Goal: Entertainment & Leisure: Consume media (video, audio)

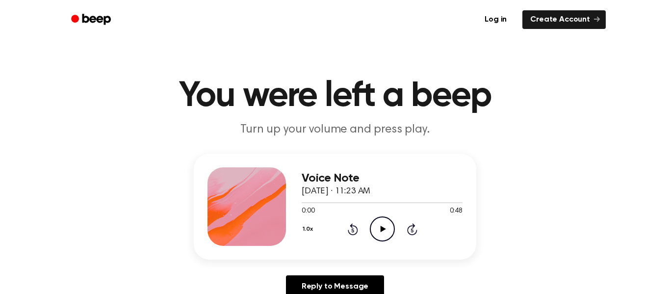
click at [380, 222] on icon "Play Audio" at bounding box center [382, 228] width 25 height 25
click at [353, 228] on icon "Rewind 5 seconds" at bounding box center [352, 229] width 11 height 13
click at [379, 229] on icon "Play Audio" at bounding box center [382, 228] width 25 height 25
click at [378, 228] on icon "Play Audio" at bounding box center [382, 228] width 25 height 25
click at [384, 227] on icon "Play Audio" at bounding box center [382, 228] width 25 height 25
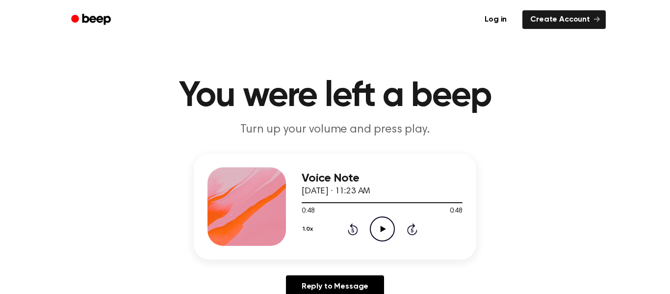
click at [384, 225] on icon "Play Audio" at bounding box center [382, 228] width 25 height 25
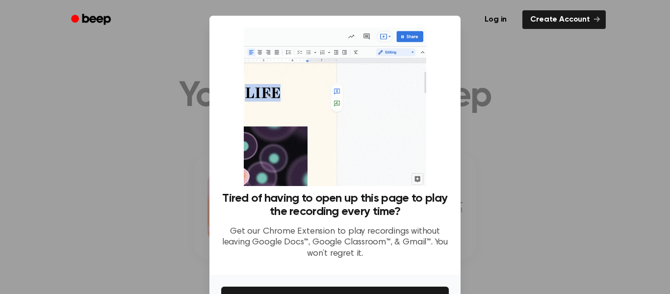
click at [337, 168] on img at bounding box center [335, 106] width 182 height 158
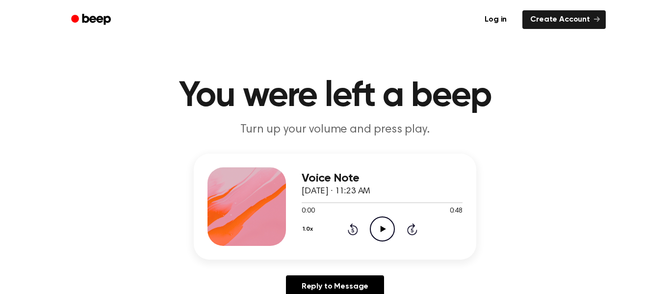
click at [383, 230] on icon "Play Audio" at bounding box center [382, 228] width 25 height 25
click at [381, 222] on icon "Play Audio" at bounding box center [382, 228] width 25 height 25
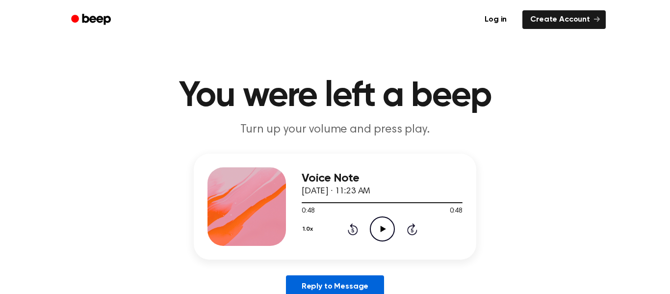
click at [330, 292] on link "Reply to Message" at bounding box center [335, 286] width 98 height 23
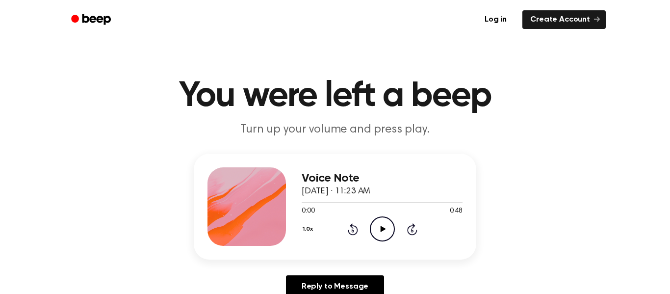
click at [381, 229] on icon at bounding box center [382, 229] width 5 height 6
click at [302, 203] on div at bounding box center [382, 202] width 161 height 8
click at [304, 201] on div at bounding box center [382, 202] width 161 height 8
click at [303, 200] on div at bounding box center [382, 202] width 161 height 8
click at [298, 204] on span at bounding box center [300, 203] width 8 height 8
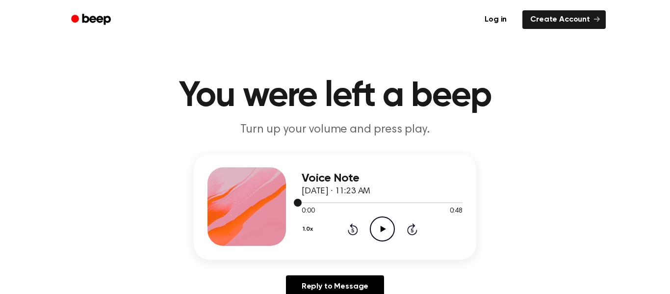
click at [298, 204] on span at bounding box center [298, 203] width 8 height 8
click at [254, 132] on p "Turn up your volume and press play." at bounding box center [335, 130] width 377 height 16
click at [308, 188] on span "[DATE] · 11:23 AM" at bounding box center [336, 191] width 69 height 9
click at [308, 193] on span "[DATE] · 11:23 AM" at bounding box center [336, 191] width 69 height 9
click at [299, 206] on span at bounding box center [298, 203] width 8 height 8
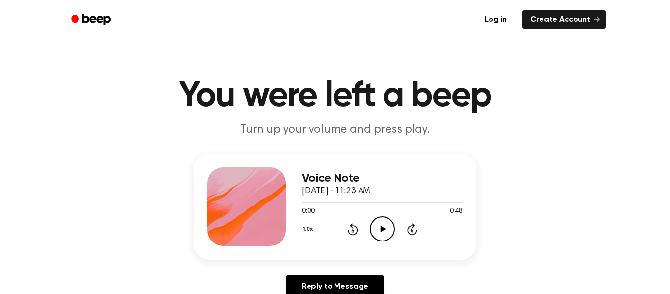
click at [306, 210] on span "0:00" at bounding box center [308, 211] width 13 height 10
click at [76, 16] on circle "Beep" at bounding box center [75, 19] width 8 height 8
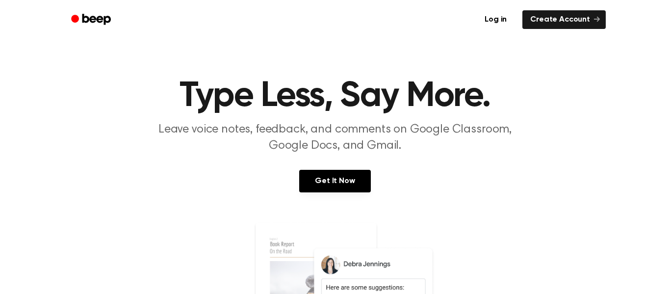
click at [148, 155] on section "Type Less, Say More. Leave voice notes, feedback, and comments on Google Classr…" at bounding box center [335, 264] width 646 height 373
click at [70, 25] on link "Beep" at bounding box center [91, 19] width 55 height 19
click at [71, 22] on icon "Beep" at bounding box center [92, 19] width 42 height 14
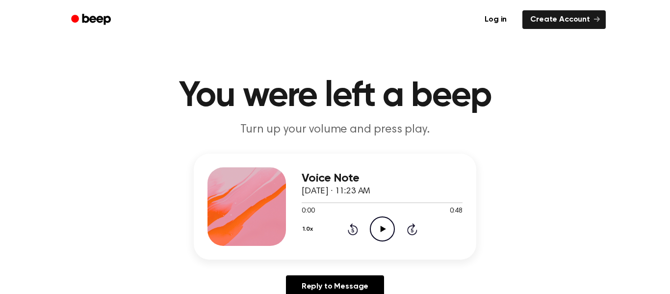
click at [382, 230] on icon "Play Audio" at bounding box center [382, 228] width 25 height 25
click at [303, 204] on div at bounding box center [382, 202] width 161 height 8
click at [303, 202] on div at bounding box center [365, 202] width 126 height 1
click at [300, 204] on div "Voice Note [DATE] · 11:23 AM 0:43 0:48 Your browser does not support the [objec…" at bounding box center [335, 206] width 282 height 106
click at [303, 203] on div at bounding box center [377, 202] width 150 height 1
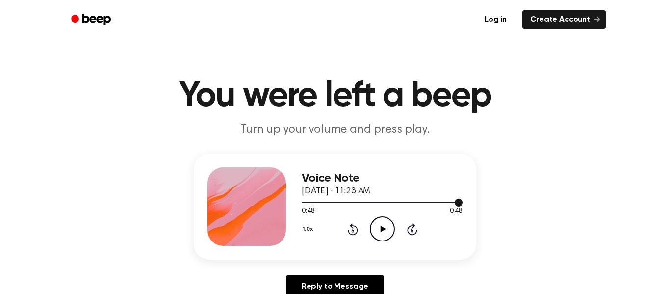
click at [303, 202] on div at bounding box center [382, 202] width 161 height 1
click at [305, 199] on div at bounding box center [382, 202] width 161 height 8
click at [303, 206] on span at bounding box center [301, 203] width 8 height 8
click at [300, 202] on span at bounding box center [299, 203] width 8 height 8
click at [305, 199] on div at bounding box center [382, 202] width 161 height 8
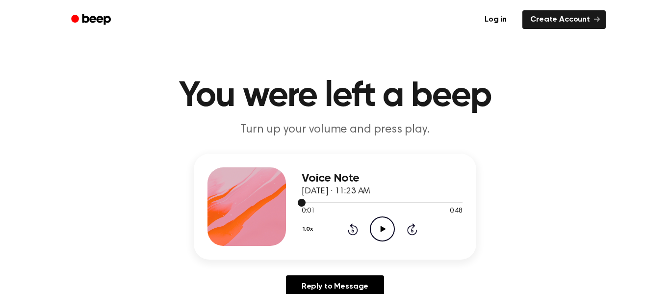
click at [362, 205] on div at bounding box center [382, 202] width 161 height 8
click at [357, 201] on span at bounding box center [358, 203] width 8 height 8
click at [351, 205] on span at bounding box center [354, 203] width 8 height 8
click at [441, 202] on div at bounding box center [382, 202] width 161 height 1
click at [382, 220] on icon "Play Audio" at bounding box center [382, 228] width 25 height 25
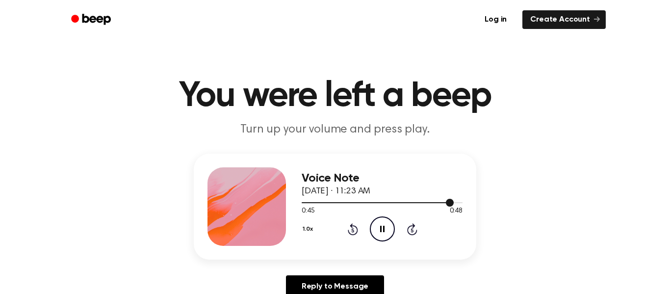
click at [303, 199] on div at bounding box center [382, 202] width 161 height 8
click at [336, 204] on div at bounding box center [382, 202] width 161 height 8
click at [349, 201] on div at bounding box center [382, 202] width 161 height 8
click at [355, 203] on div at bounding box center [377, 202] width 151 height 1
click at [404, 202] on div at bounding box center [380, 202] width 157 height 1
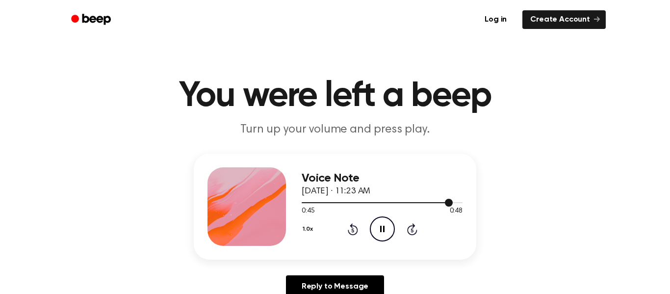
click at [381, 204] on div at bounding box center [382, 202] width 161 height 8
click at [401, 201] on div at bounding box center [382, 202] width 161 height 8
click at [397, 200] on div at bounding box center [382, 202] width 161 height 8
click at [370, 195] on span "[DATE] · 11:23 AM" at bounding box center [336, 191] width 69 height 9
click at [385, 198] on div "Voice Note [DATE] · 11:23 AM" at bounding box center [382, 185] width 161 height 26
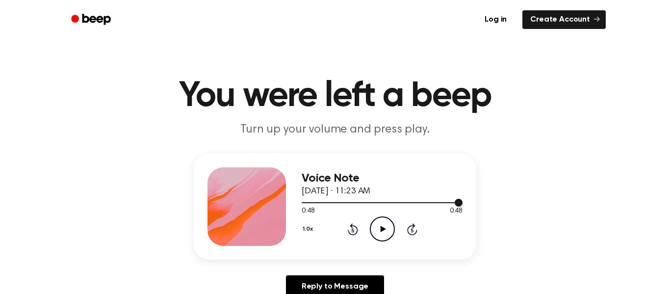
click at [381, 202] on div at bounding box center [382, 202] width 161 height 1
click at [380, 199] on div at bounding box center [382, 202] width 161 height 8
click at [376, 201] on span at bounding box center [376, 203] width 8 height 8
click at [383, 221] on icon "Play Audio" at bounding box center [382, 228] width 25 height 25
click at [378, 220] on icon "Pause Audio" at bounding box center [382, 228] width 25 height 25
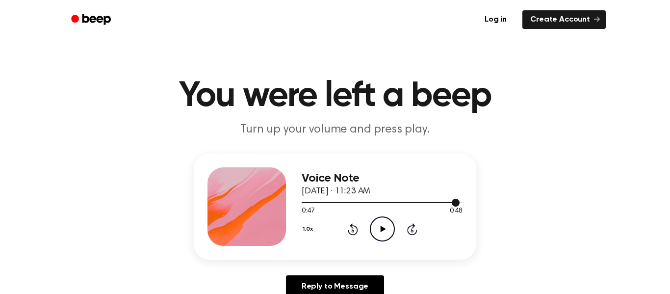
click at [380, 202] on div at bounding box center [382, 202] width 161 height 1
click at [380, 202] on span at bounding box center [377, 203] width 8 height 8
click at [380, 218] on icon "Play Audio" at bounding box center [382, 228] width 25 height 25
click at [381, 198] on div at bounding box center [382, 202] width 161 height 8
click at [378, 214] on div "0:23 0:48" at bounding box center [382, 211] width 161 height 10
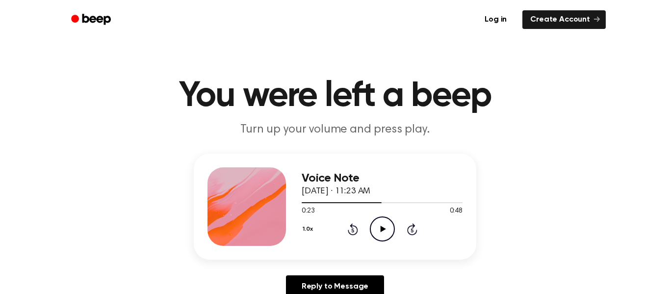
click at [378, 217] on icon "Play Audio" at bounding box center [382, 228] width 25 height 25
click at [392, 201] on div at bounding box center [382, 202] width 161 height 8
click at [383, 218] on icon "Play Audio" at bounding box center [382, 228] width 25 height 25
click at [382, 222] on icon "Pause Audio" at bounding box center [382, 228] width 25 height 25
click at [386, 222] on icon "Play Audio" at bounding box center [382, 228] width 25 height 25
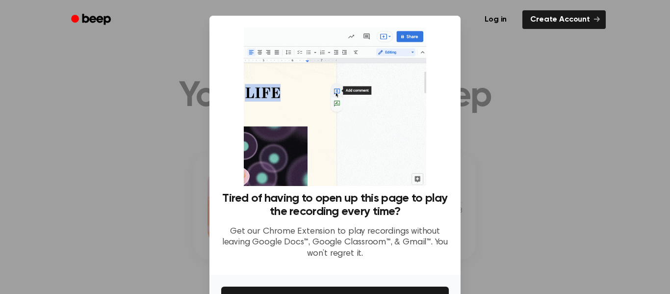
click at [77, 20] on circle "Beep" at bounding box center [75, 19] width 8 height 8
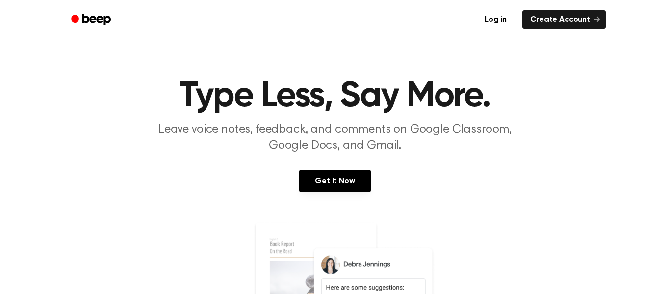
click at [75, 20] on circle "Beep" at bounding box center [75, 19] width 8 height 8
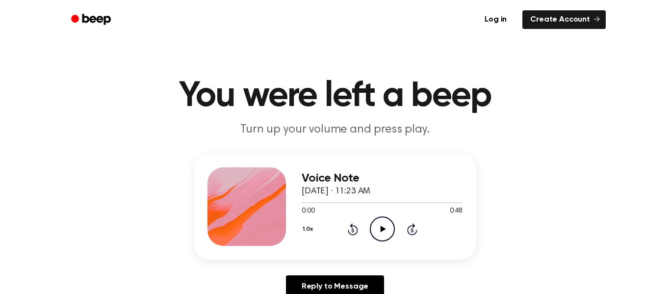
click at [380, 226] on icon "Play Audio" at bounding box center [382, 228] width 25 height 25
